Goal: Find specific page/section: Find specific page/section

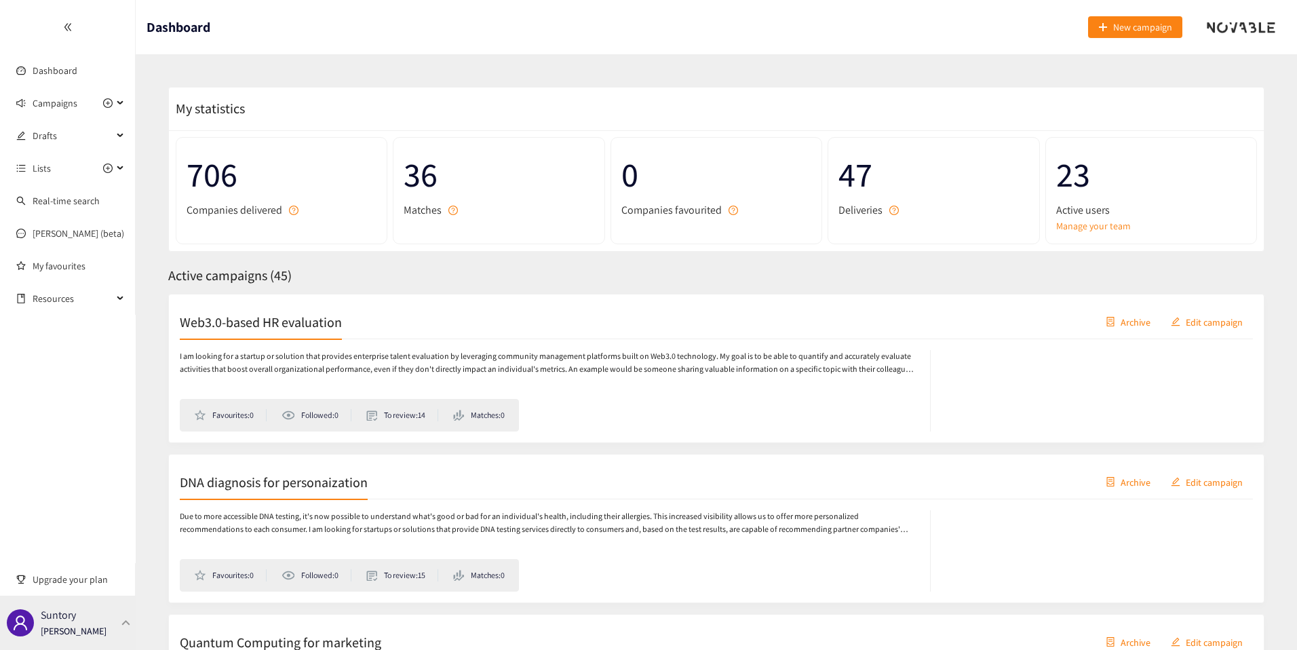
click at [100, 614] on div "Suntory [PERSON_NAME]" at bounding box center [74, 623] width 66 height 20
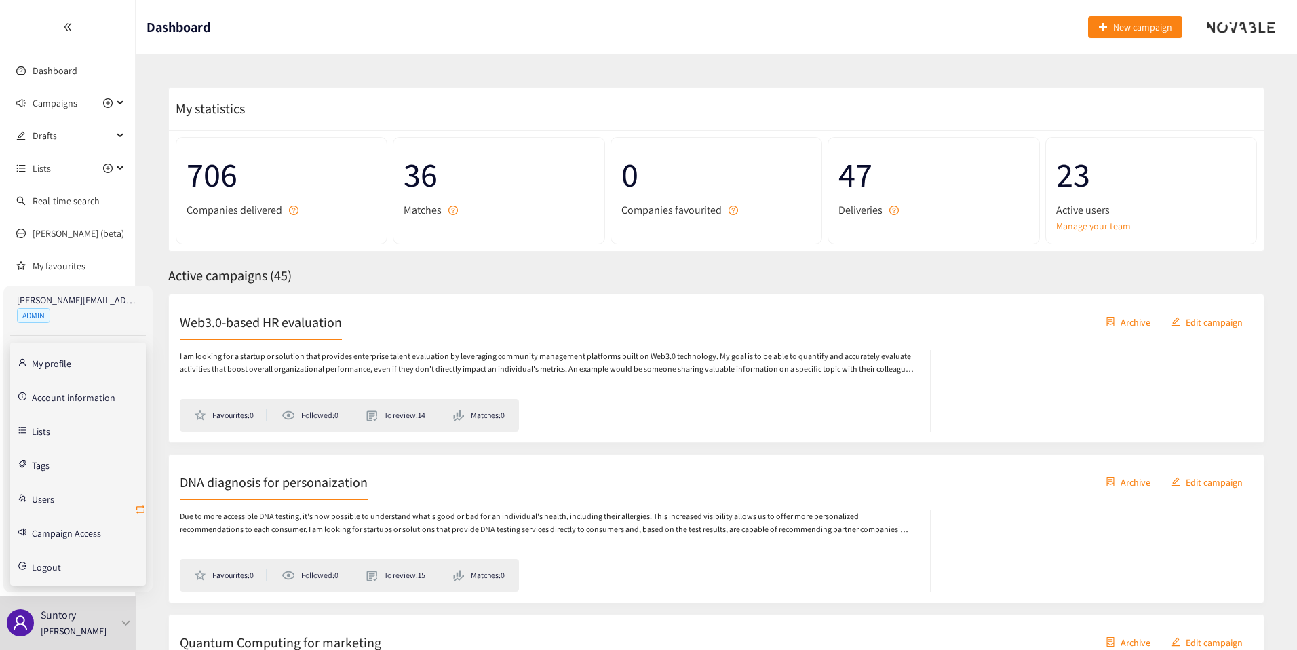
click at [141, 509] on icon "retweet" at bounding box center [140, 509] width 11 height 11
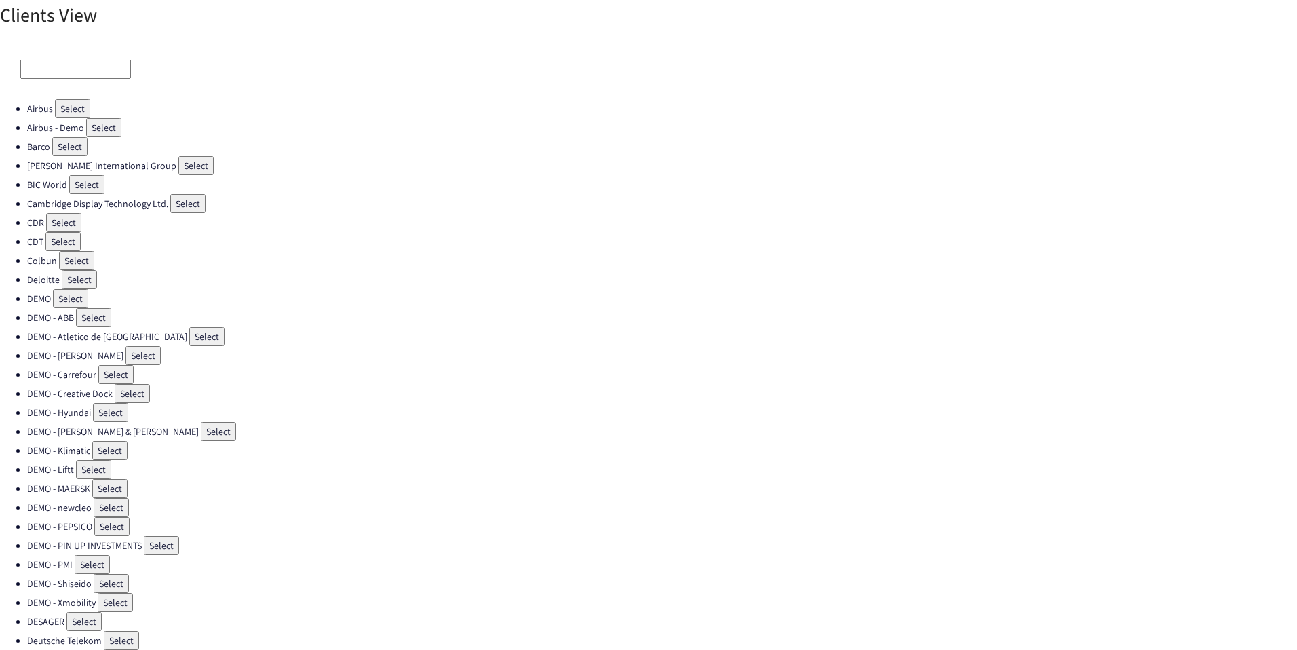
click at [86, 75] on input at bounding box center [75, 69] width 111 height 19
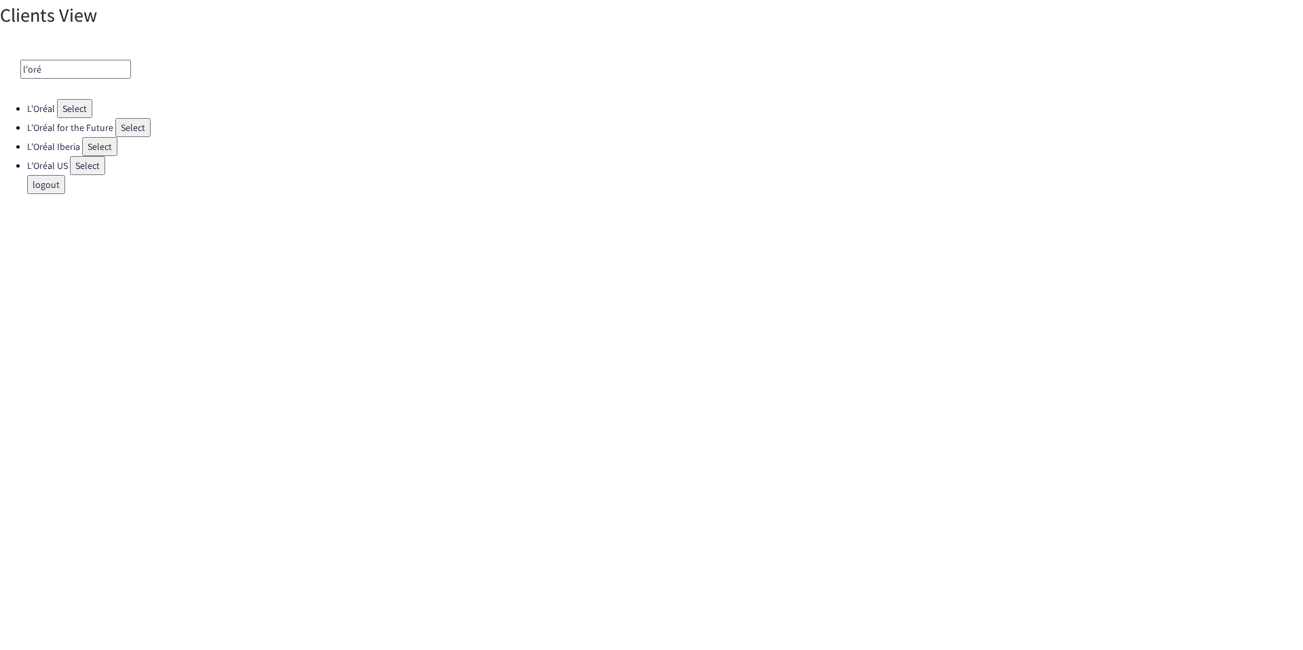
type input "l'oré"
click at [101, 149] on button "Select" at bounding box center [99, 146] width 35 height 19
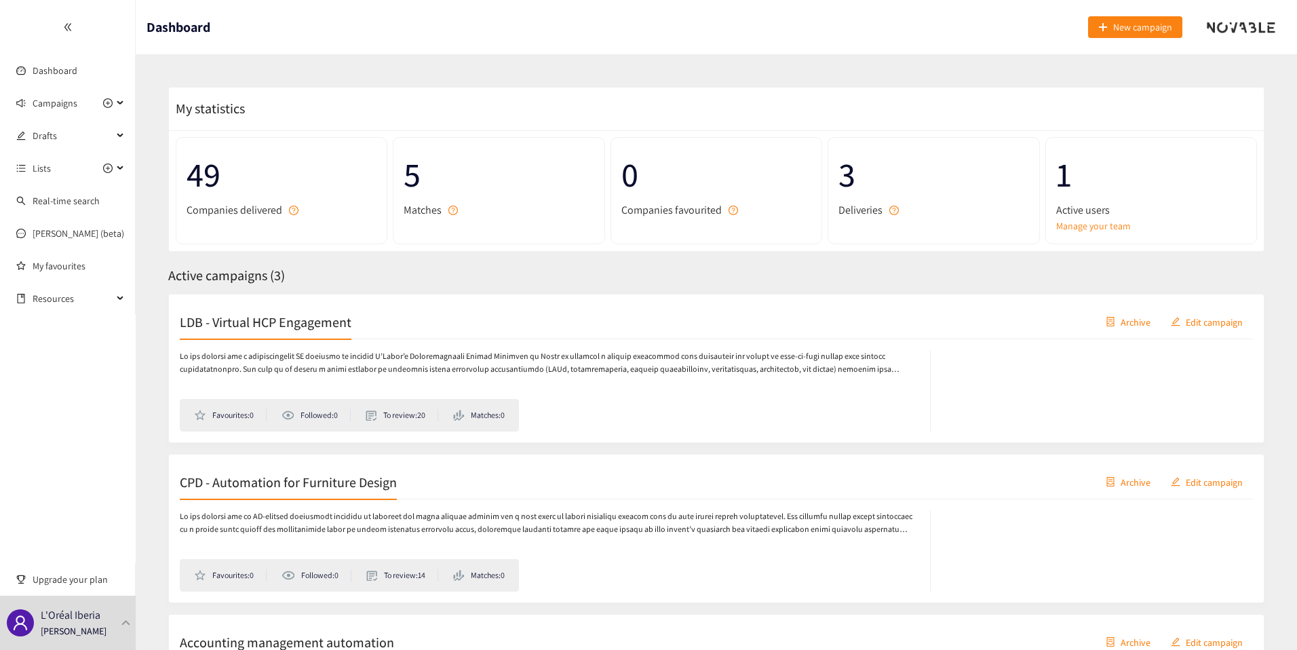
click at [258, 270] on span "Active campaigns ( 3 )" at bounding box center [226, 276] width 117 height 18
click at [279, 270] on span "Active campaigns ( 3 )" at bounding box center [226, 276] width 117 height 18
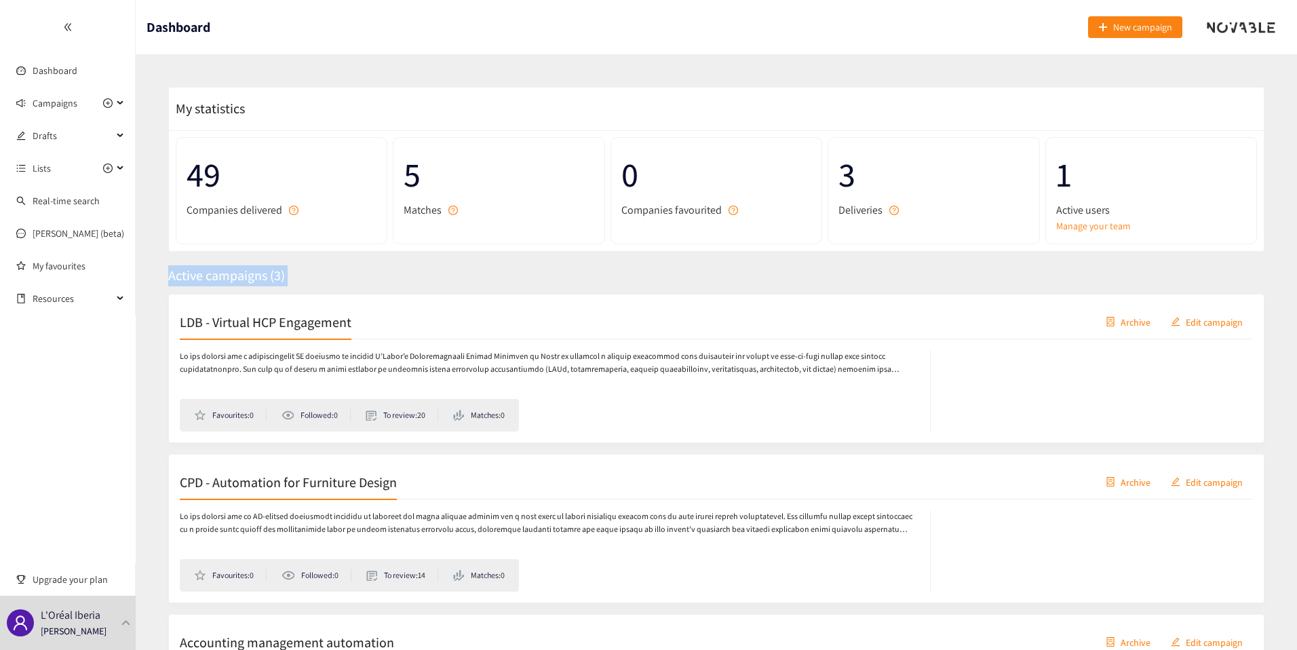
click at [279, 270] on span "Active campaigns ( 3 )" at bounding box center [226, 276] width 117 height 18
click at [288, 279] on div "Active campaigns ( 3 )" at bounding box center [716, 275] width 1096 height 21
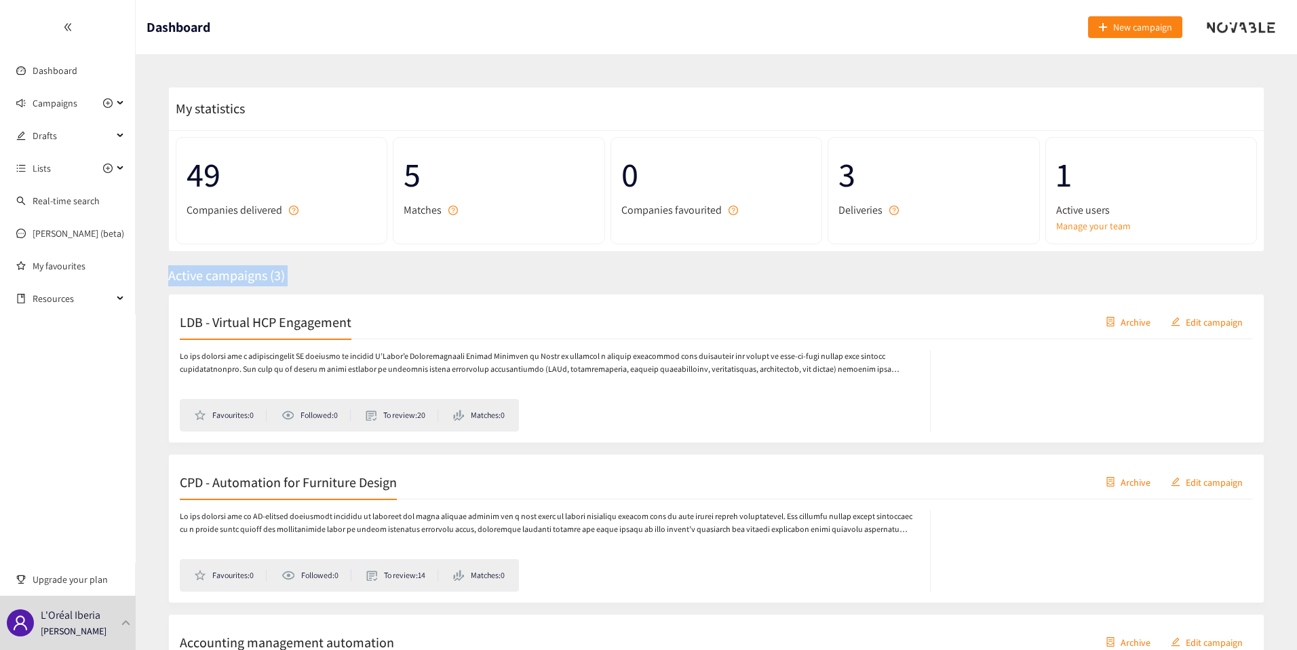
click at [275, 279] on span "Active campaigns ( 3 )" at bounding box center [226, 276] width 117 height 18
click at [282, 279] on span "Active campaigns ( 3 )" at bounding box center [226, 276] width 117 height 18
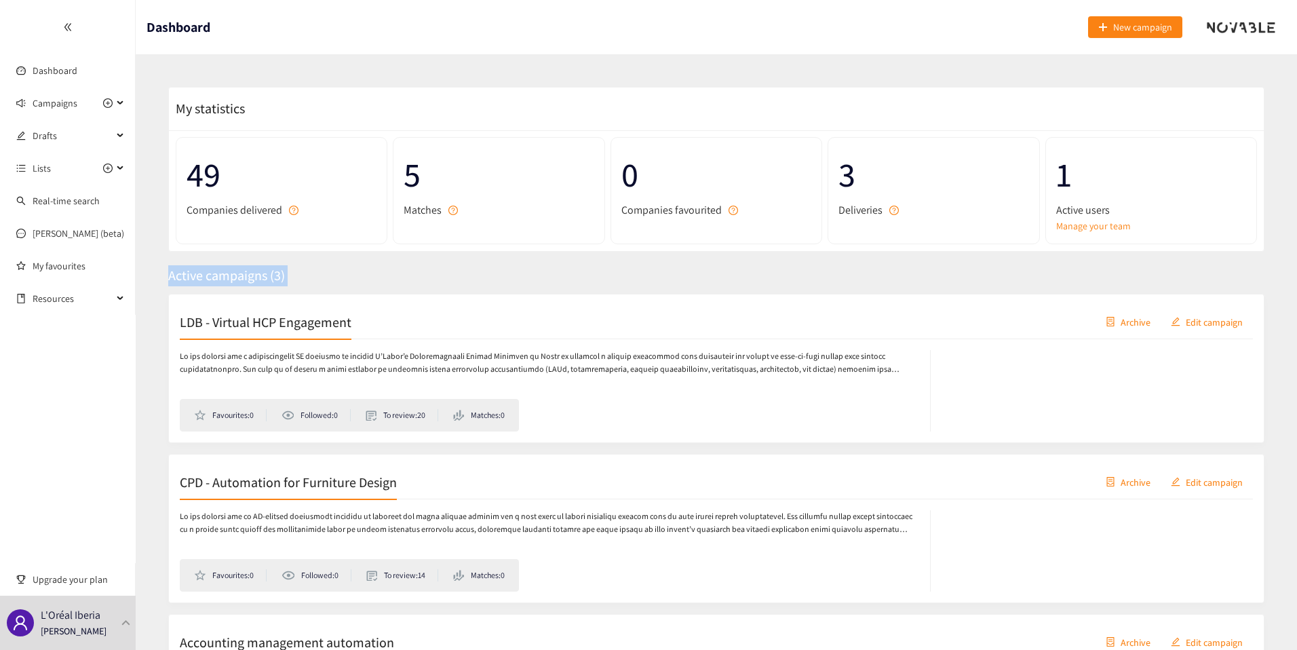
click at [263, 279] on span "Active campaigns ( 3 )" at bounding box center [226, 276] width 117 height 18
click at [283, 279] on span "Active campaigns ( 3 )" at bounding box center [226, 276] width 117 height 18
click at [322, 325] on h2 "LDB - Virtual HCP Engagement" at bounding box center [266, 321] width 172 height 19
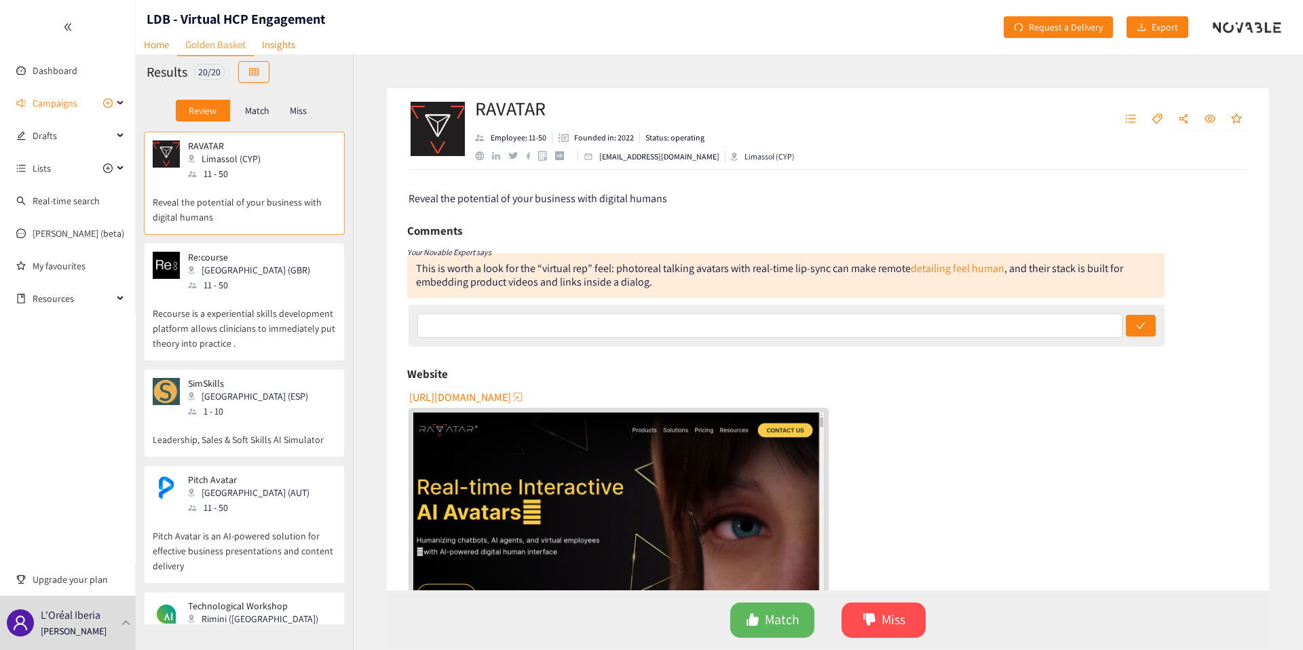
click at [247, 105] on p "Match" at bounding box center [257, 110] width 24 height 11
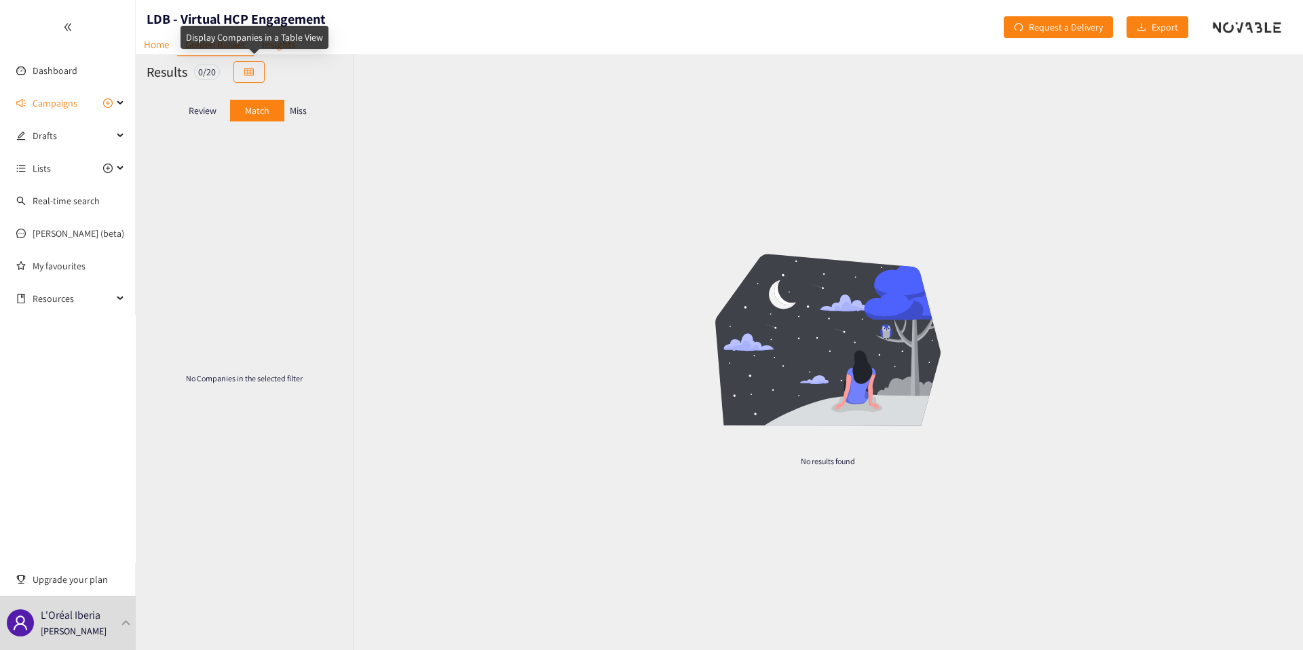
click at [301, 50] on div "Display Companies in a Table View" at bounding box center [254, 42] width 148 height 33
click at [197, 107] on p "Review" at bounding box center [203, 110] width 28 height 11
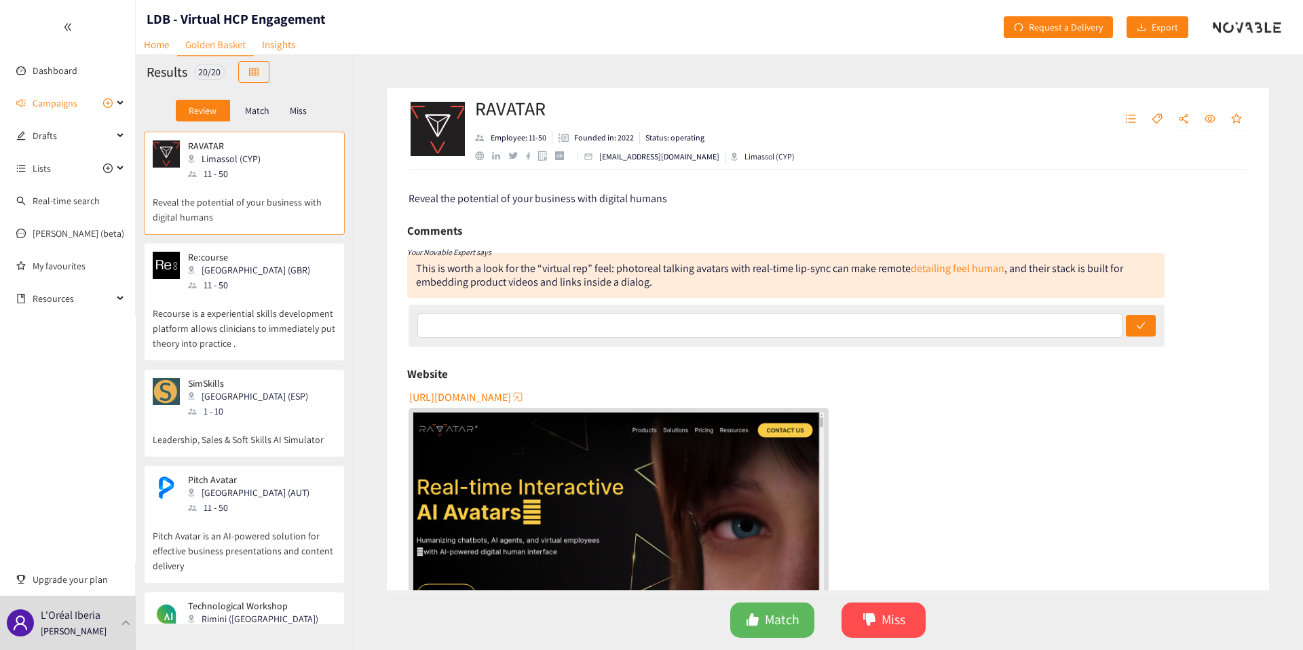
click at [46, 86] on ul "Dashboard Campaigns Drafts Lists Real-time search [PERSON_NAME] (beta) My favou…" at bounding box center [68, 157] width 136 height 315
click at [46, 98] on span "Campaigns" at bounding box center [55, 103] width 45 height 27
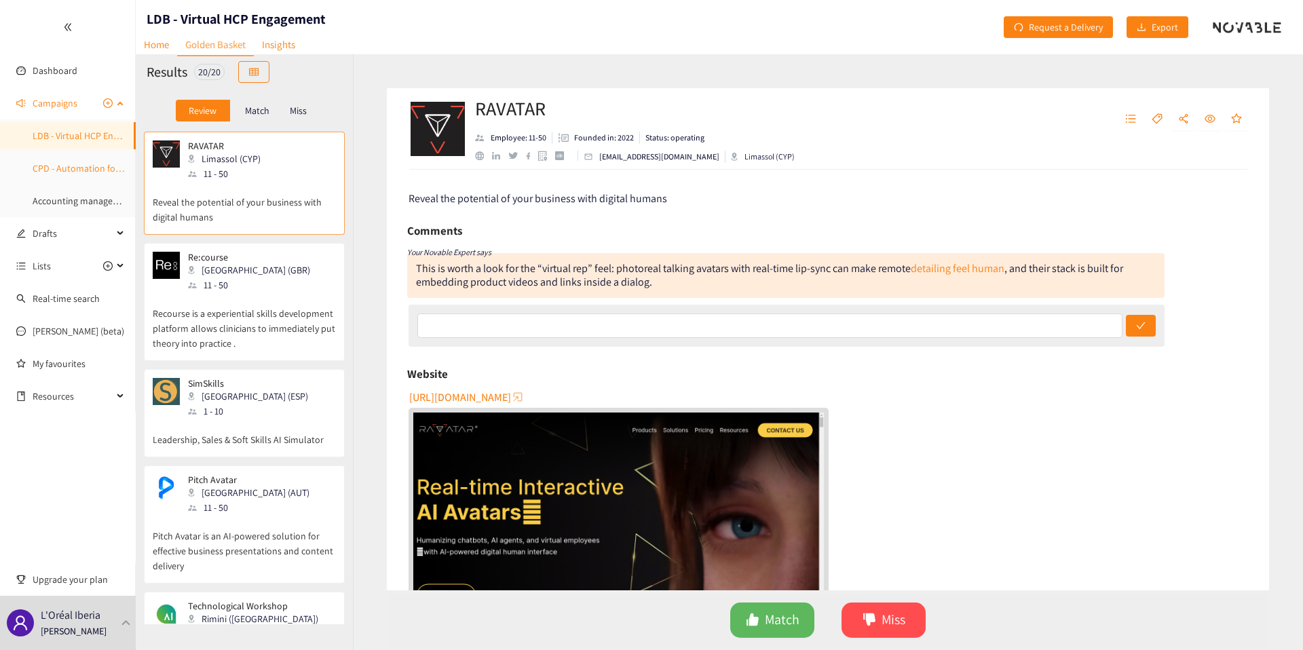
click at [55, 166] on link "CPD - Automation for Furniture Design" at bounding box center [110, 168] width 155 height 12
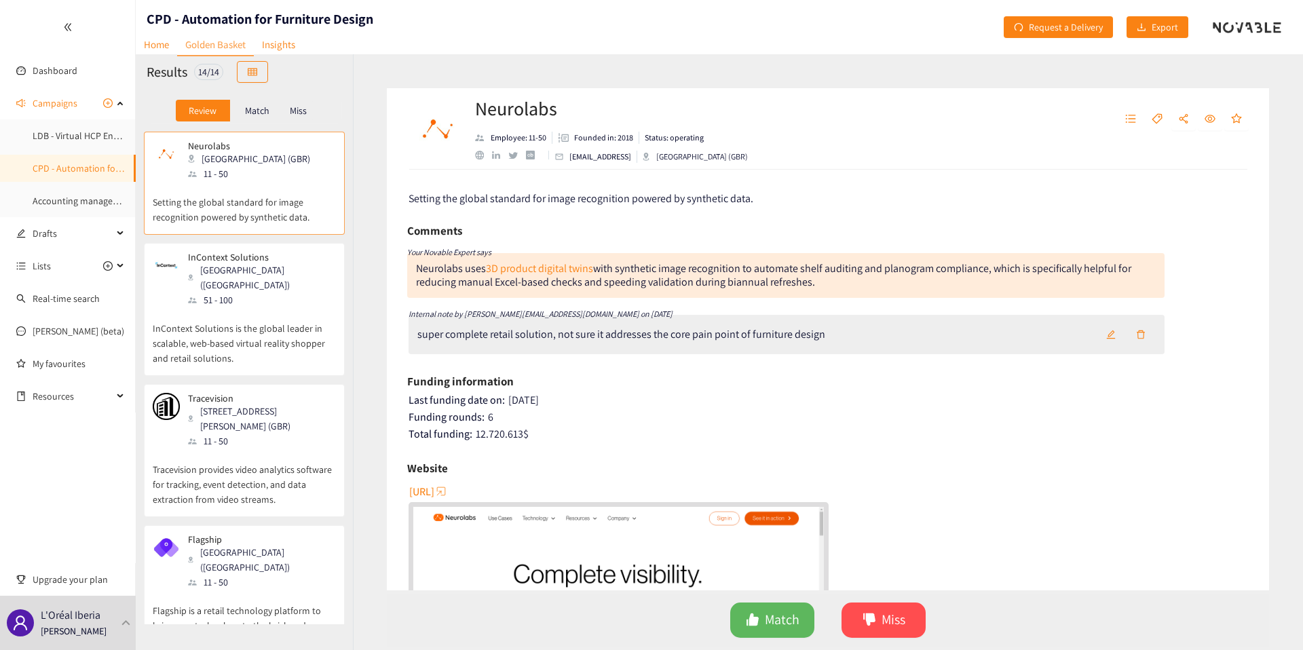
click at [243, 277] on div "[GEOGRAPHIC_DATA] ([GEOGRAPHIC_DATA])" at bounding box center [261, 278] width 147 height 30
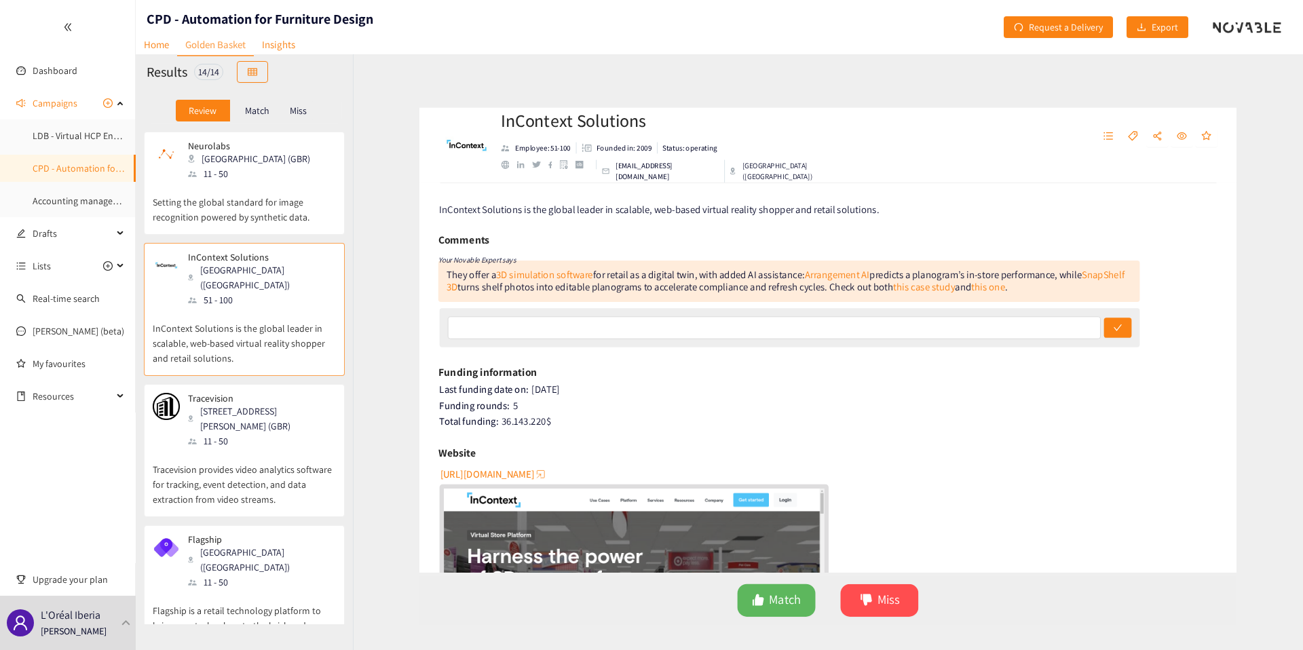
click at [219, 436] on div "11 - 50" at bounding box center [261, 440] width 147 height 15
